Goal: Find specific page/section: Find specific page/section

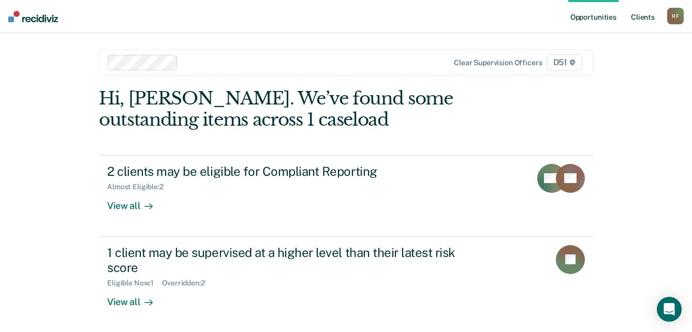
click at [643, 17] on link "Client s" at bounding box center [643, 16] width 28 height 33
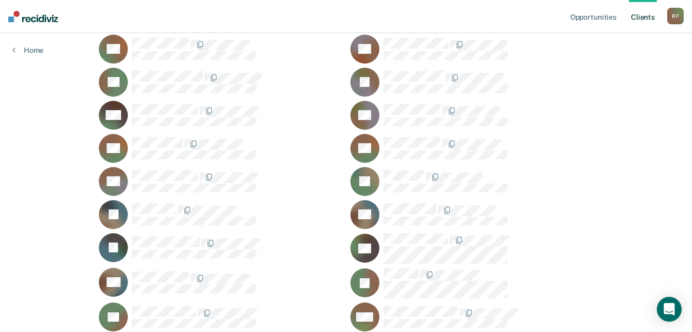
scroll to position [207, 0]
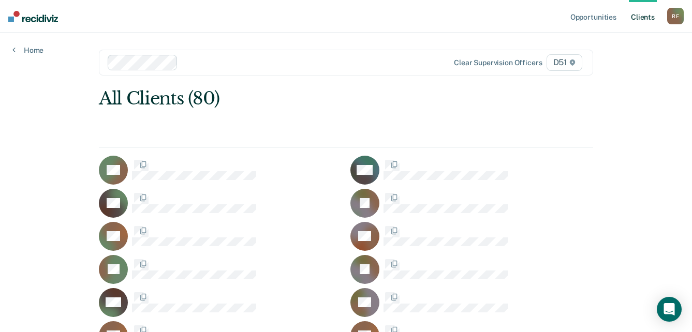
scroll to position [207, 0]
